Goal: Transaction & Acquisition: Purchase product/service

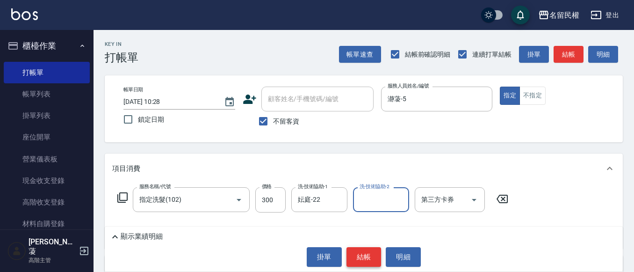
click at [357, 262] on button "結帳" at bounding box center [364, 257] width 35 height 20
click at [369, 253] on button "結帳" at bounding box center [364, 257] width 35 height 20
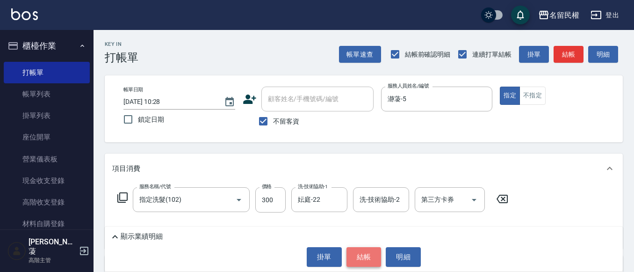
click at [362, 256] on button "結帳" at bounding box center [364, 257] width 35 height 20
click at [355, 259] on button "結帳" at bounding box center [364, 257] width 35 height 20
click at [351, 256] on button "結帳" at bounding box center [364, 257] width 35 height 20
click at [528, 104] on button "不指定" at bounding box center [533, 96] width 26 height 18
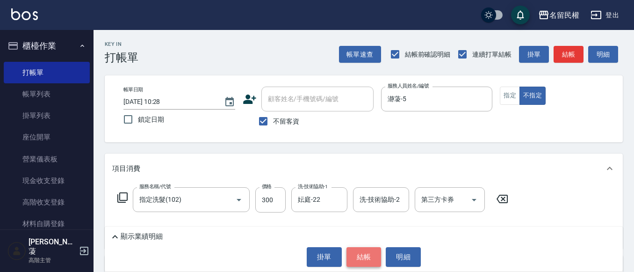
click at [356, 254] on button "結帳" at bounding box center [364, 257] width 35 height 20
click at [352, 258] on button "結帳" at bounding box center [364, 257] width 35 height 20
click at [352, 259] on button "結帳" at bounding box center [364, 257] width 35 height 20
click at [352, 260] on button "結帳" at bounding box center [364, 257] width 35 height 20
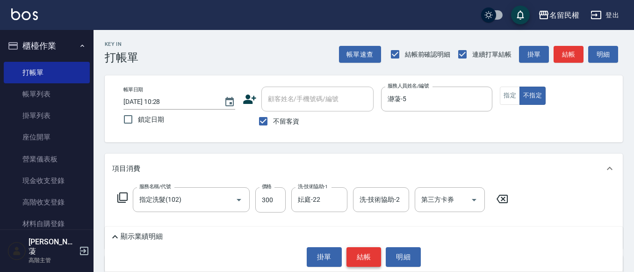
click at [352, 259] on button "結帳" at bounding box center [364, 257] width 35 height 20
click at [350, 261] on button "結帳" at bounding box center [364, 257] width 35 height 20
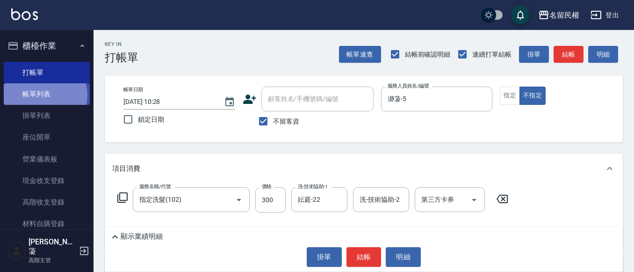
click at [43, 95] on link "帳單列表" at bounding box center [47, 94] width 86 height 22
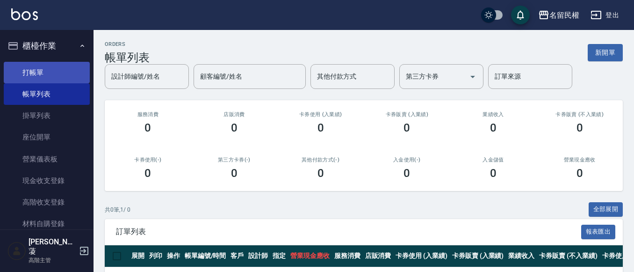
click at [51, 75] on link "打帳單" at bounding box center [47, 73] width 86 height 22
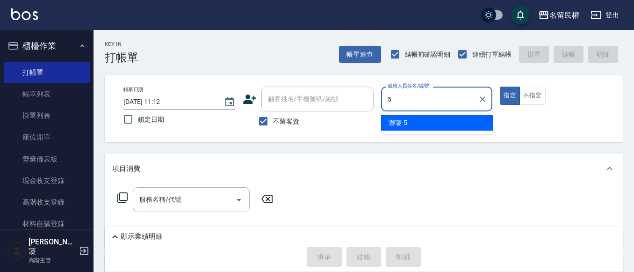
type input "瀞蓤-5"
type button "true"
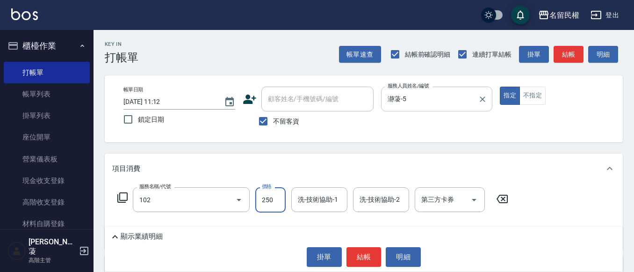
type input "指定洗髮(102)"
type input "300"
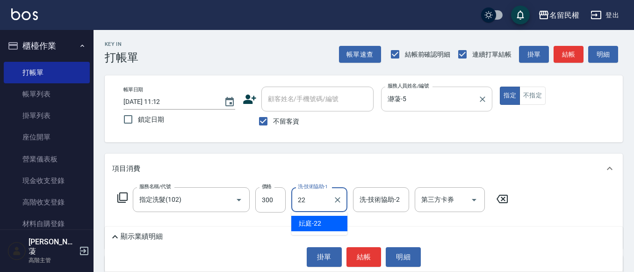
type input "妘庭-22"
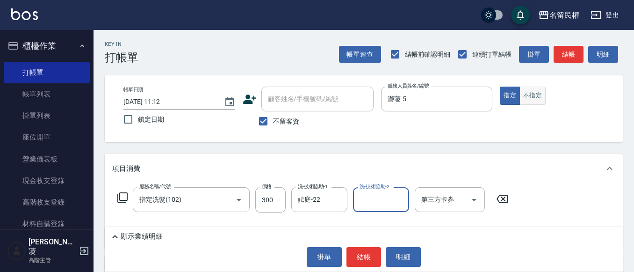
click at [534, 97] on button "不指定" at bounding box center [533, 96] width 26 height 18
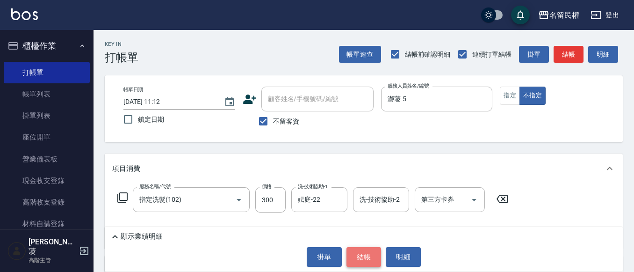
click at [356, 254] on button "結帳" at bounding box center [364, 257] width 35 height 20
click at [358, 258] on button "結帳" at bounding box center [364, 257] width 35 height 20
click at [359, 258] on button "結帳" at bounding box center [364, 257] width 35 height 20
click at [357, 255] on button "結帳" at bounding box center [364, 257] width 35 height 20
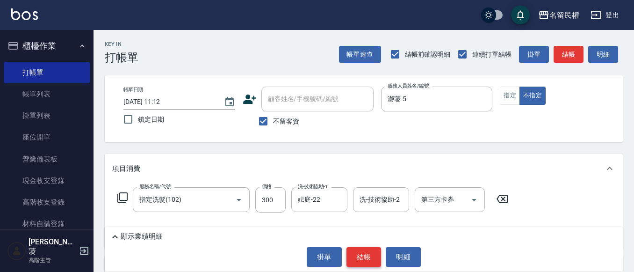
click at [354, 254] on button "結帳" at bounding box center [364, 257] width 35 height 20
click at [354, 253] on button "結帳" at bounding box center [364, 257] width 35 height 20
click at [355, 253] on button "結帳" at bounding box center [364, 257] width 35 height 20
drag, startPoint x: 355, startPoint y: 256, endPoint x: 350, endPoint y: 249, distance: 7.8
click at [350, 254] on button "結帳" at bounding box center [364, 257] width 35 height 20
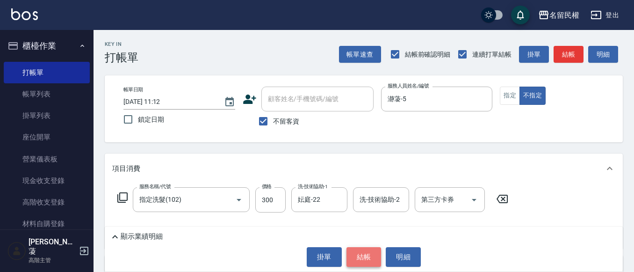
click at [347, 255] on button "結帳" at bounding box center [364, 257] width 35 height 20
click at [346, 255] on div "掛單 結帳 明細" at bounding box center [363, 257] width 509 height 20
click at [348, 256] on button "結帳" at bounding box center [364, 257] width 35 height 20
click at [349, 260] on body "名留民權 登出 櫃檯作業 打帳單 帳單列表 掛單列表 座位開單 營業儀表板 現金收支登錄 高階收支登錄 材料自購登錄 每日結帳 排班表 現場電腦打卡 掃碼打卡…" at bounding box center [317, 198] width 634 height 397
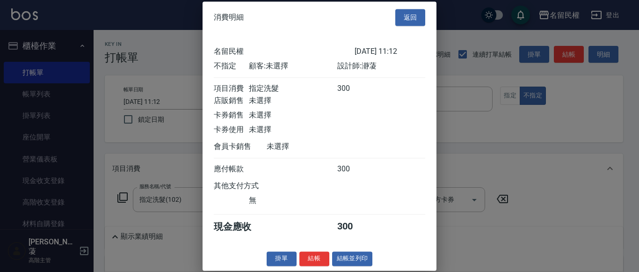
click at [353, 246] on div "名留民權 [DATE] 11:12 不指定 顧客: 未選擇 設計師: 瀞蓤 項目消費 指定洗髮 300 店販銷售 未選擇 卡券銷售 未選擇 卡券使用 未選擇 …" at bounding box center [320, 139] width 234 height 213
click at [309, 266] on button "結帳" at bounding box center [314, 258] width 30 height 14
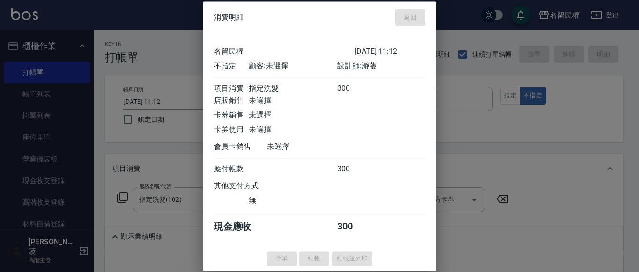
click at [310, 266] on div "掛單 結帳 結帳並列印" at bounding box center [320, 258] width 234 height 14
type input "[DATE] 11:13"
